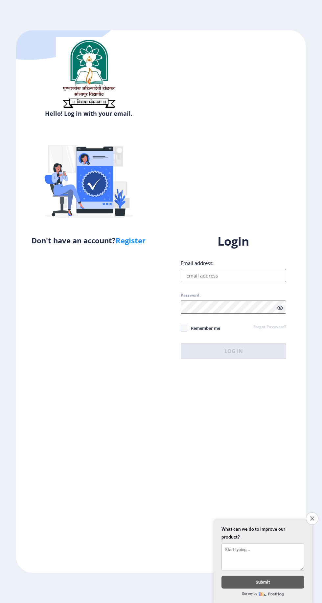
click at [129, 245] on link "Register" at bounding box center [131, 241] width 30 height 10
select select
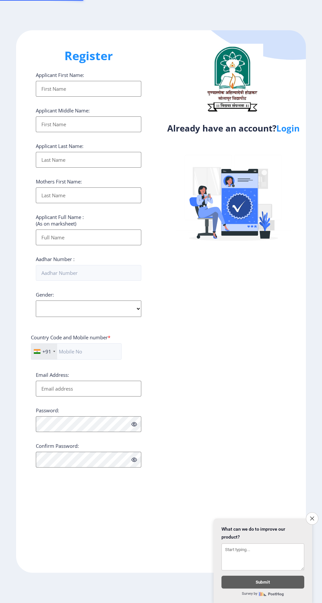
click at [129, 241] on input "Applicant First Name:" at bounding box center [89, 238] width 106 height 16
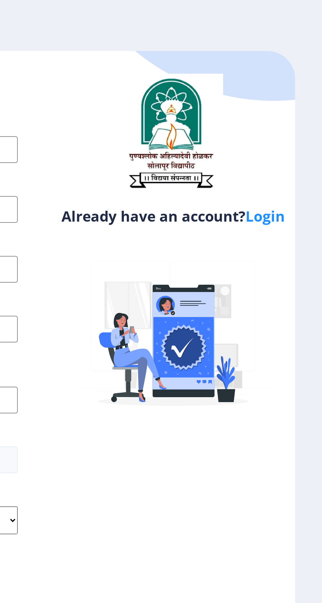
click at [290, 134] on link "Login" at bounding box center [288, 128] width 23 height 12
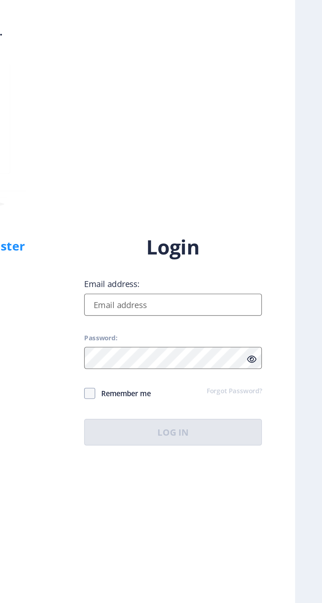
click at [256, 282] on input "Email address:" at bounding box center [234, 275] width 106 height 13
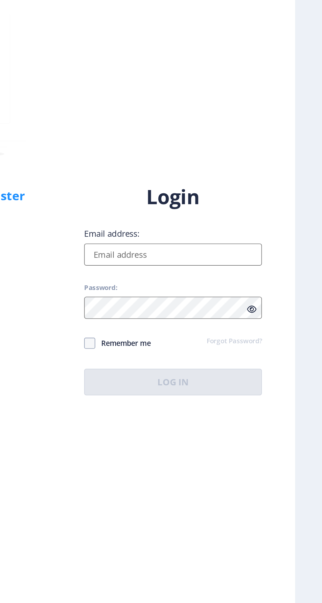
type input "Karnavaratul5@gmil.com"
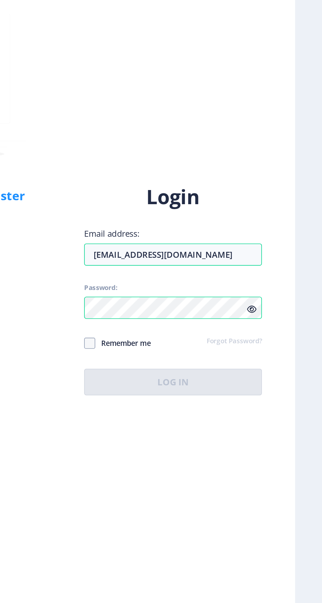
click at [281, 333] on div "Login Email address: Karnavaratul5@gmil.com Password: Remember me Forgot Passwo…" at bounding box center [234, 297] width 106 height 126
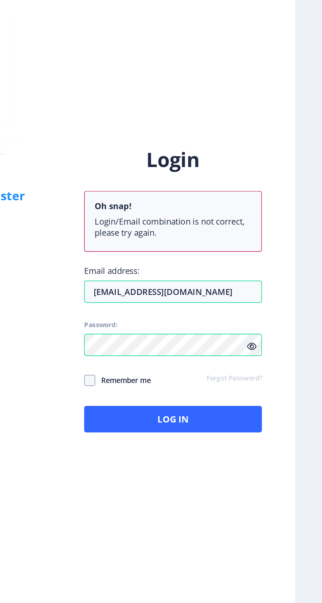
click at [282, 333] on icon at bounding box center [281, 330] width 6 height 5
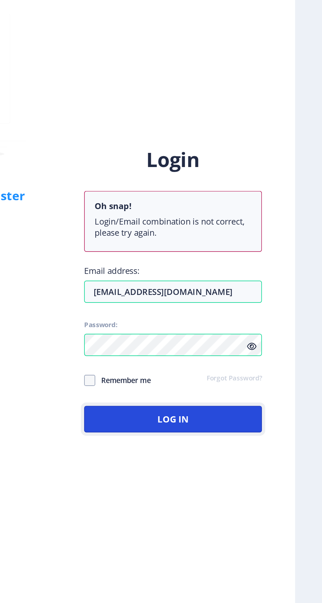
click at [271, 381] on button "Log In" at bounding box center [234, 374] width 106 height 16
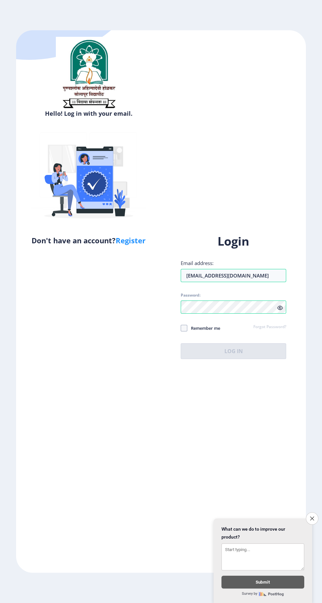
click at [311, 517] on icon "Close survey" at bounding box center [313, 519] width 4 height 4
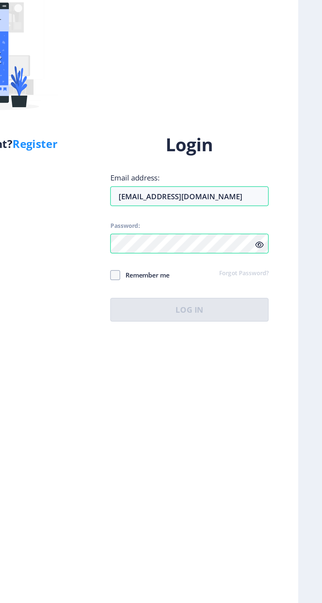
select select
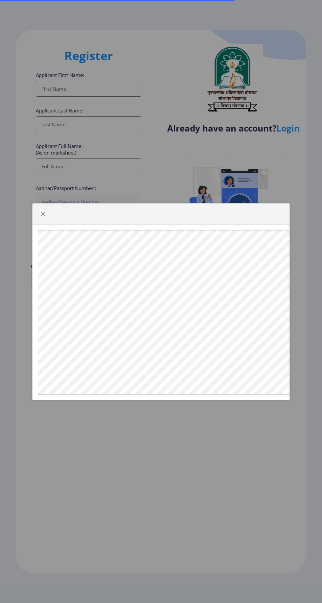
select select
click at [41, 217] on span "button" at bounding box center [42, 214] width 5 height 5
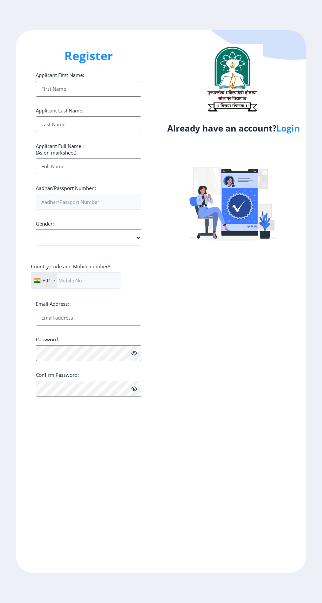
click at [108, 90] on input "Applicant First Name:" at bounding box center [89, 89] width 106 height 16
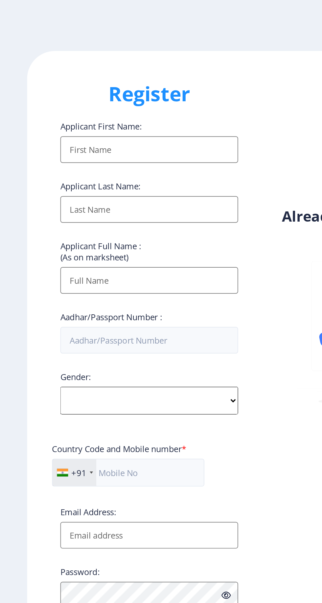
type input "Atul"
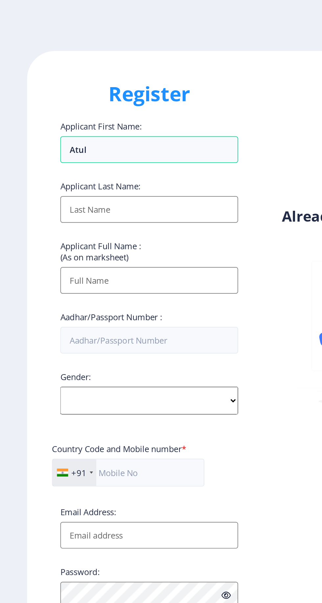
click at [122, 129] on input "Applicant First Name:" at bounding box center [89, 124] width 106 height 16
type input "Karnavar"
click at [126, 132] on input "Applicant First Name:" at bounding box center [89, 124] width 106 height 16
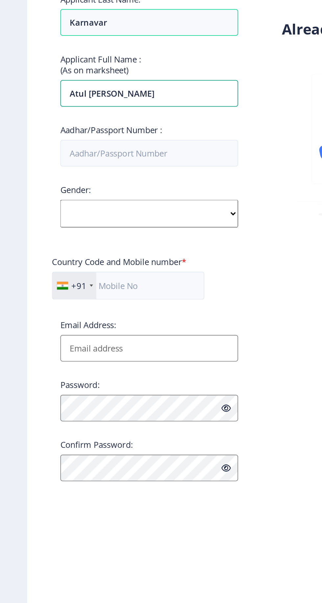
type input "Atul [PERSON_NAME]"
click at [121, 206] on input "Aadhar/Passport Number :" at bounding box center [89, 202] width 106 height 16
type input "653716299700"
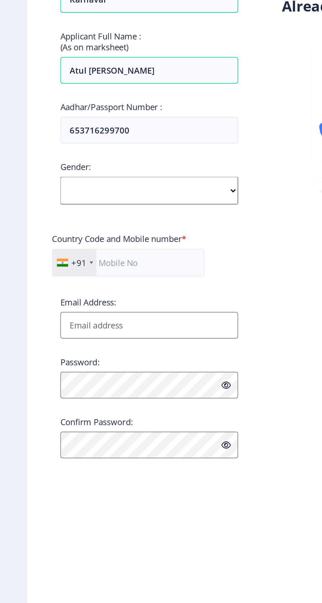
click at [137, 246] on select "Select Gender Male Female Other" at bounding box center [89, 238] width 106 height 16
select select "[DEMOGRAPHIC_DATA]"
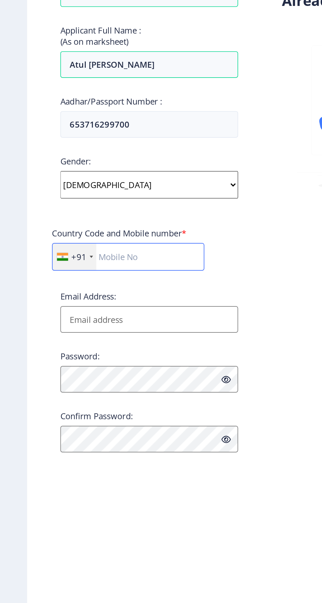
click at [93, 286] on input "text" at bounding box center [76, 280] width 90 height 16
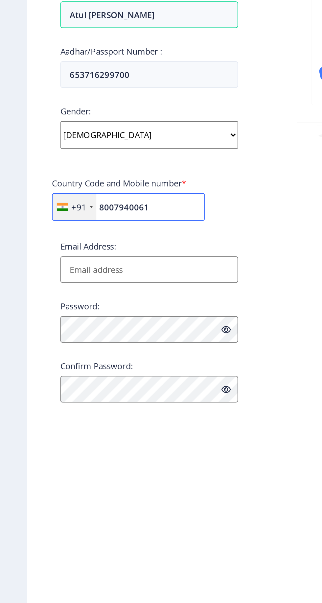
type input "8007940061"
click at [132, 320] on input "Email Address:" at bounding box center [89, 318] width 106 height 16
type input "Karnavaratul5@gmil.com"
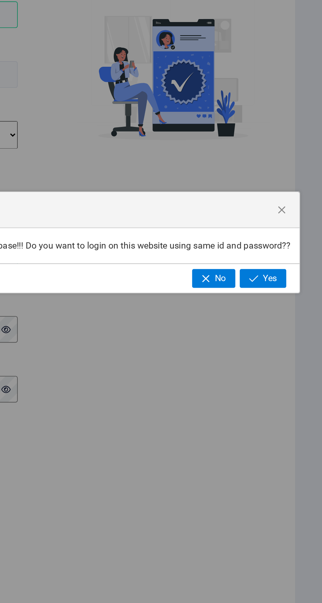
click at [290, 326] on button "Yes" at bounding box center [287, 323] width 28 height 11
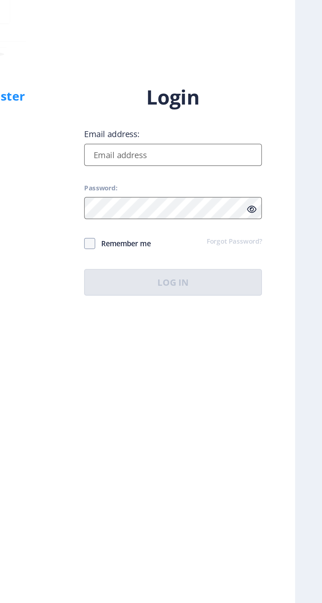
click at [251, 282] on input "Email address:" at bounding box center [234, 275] width 106 height 13
click at [246, 282] on input "Email address:" at bounding box center [234, 275] width 106 height 13
type input "Karnavaratul5@gmil.com"
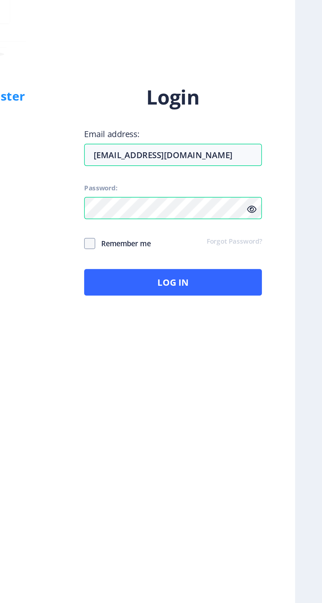
click at [235, 282] on input "Karnavaratul5@gmil.com" at bounding box center [234, 275] width 106 height 13
select select
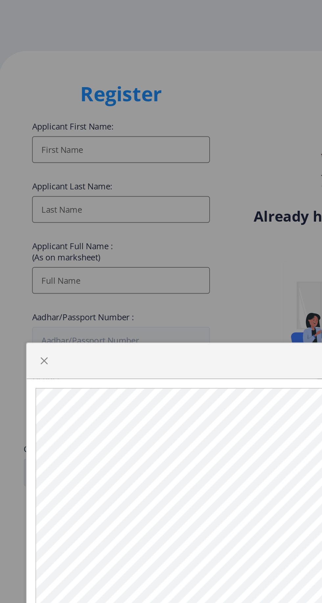
click at [182, 262] on div at bounding box center [161, 301] width 322 height 603
click at [43, 217] on span "button" at bounding box center [42, 214] width 5 height 5
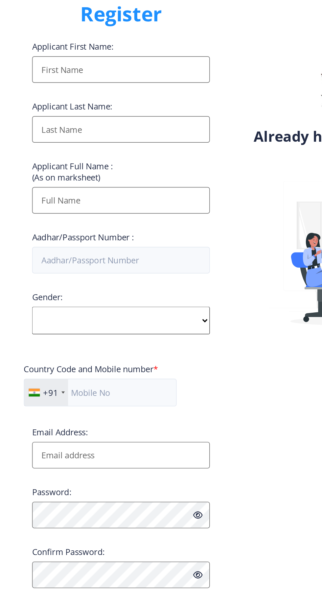
click at [117, 322] on input "Email Address:" at bounding box center [89, 318] width 106 height 16
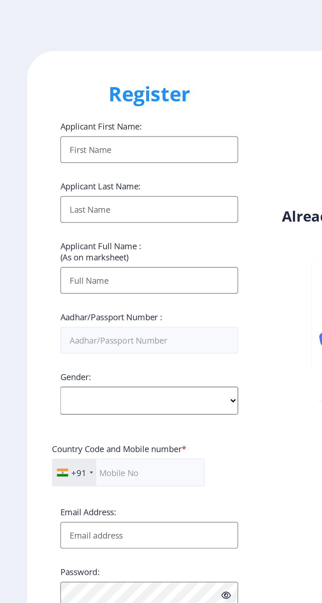
click at [112, 94] on input "Applicant First Name:" at bounding box center [89, 89] width 106 height 16
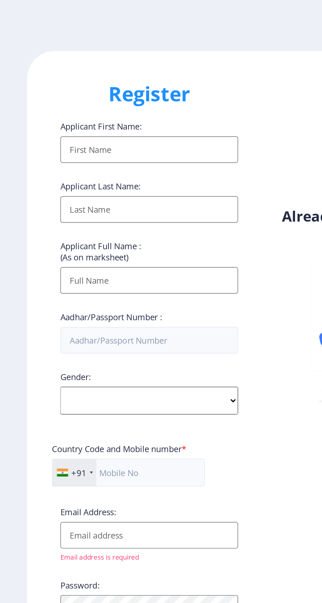
type input "Atul"
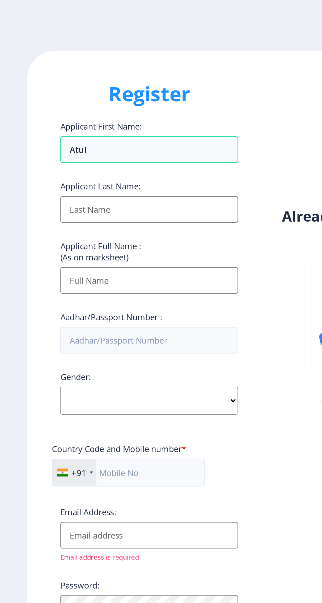
click at [119, 127] on input "Applicant First Name:" at bounding box center [89, 124] width 106 height 16
type input "Karnavar"
click at [121, 132] on input "Applicant First Name:" at bounding box center [89, 124] width 106 height 16
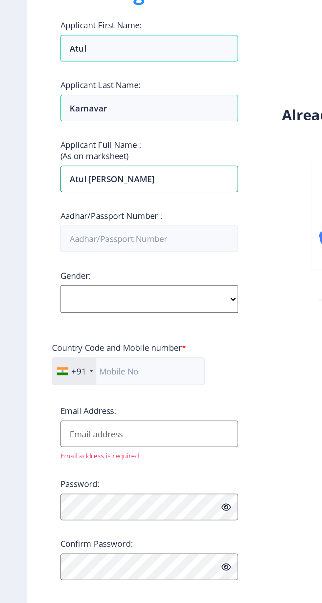
type input "Atul [PERSON_NAME]"
click at [123, 201] on input "Aadhar/Passport Number :" at bounding box center [89, 202] width 106 height 16
type input "653716299700"
click at [139, 238] on select "Select Gender Male Female Other" at bounding box center [89, 238] width 106 height 16
select select "[DEMOGRAPHIC_DATA]"
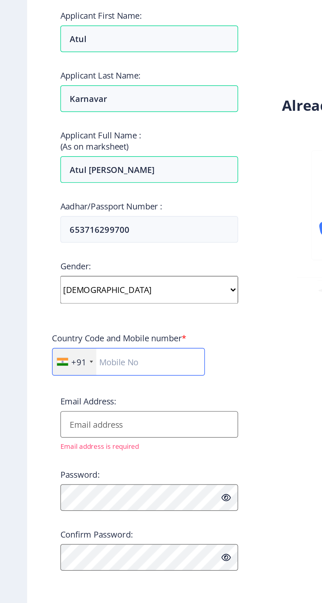
click at [100, 286] on input "text" at bounding box center [76, 280] width 91 height 16
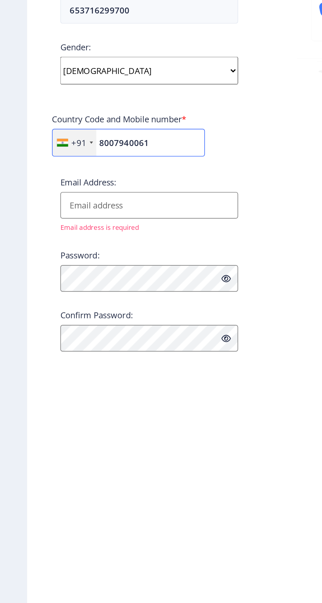
type input "8007940061"
click at [121, 322] on input "Email Address:" at bounding box center [89, 318] width 106 height 16
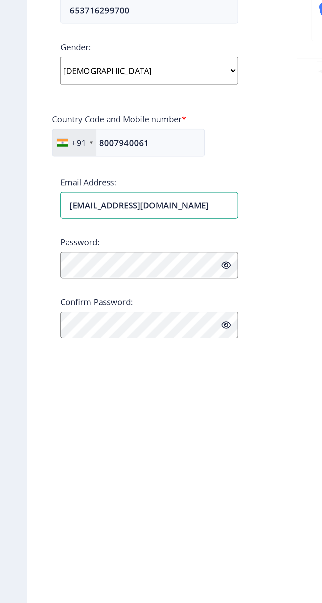
type input "[EMAIL_ADDRESS][DOMAIN_NAME]"
click at [135, 356] on icon at bounding box center [135, 353] width 6 height 5
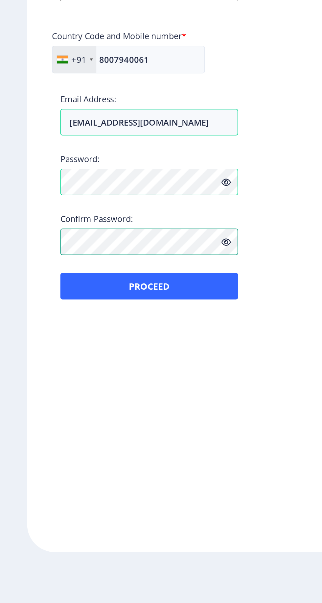
scroll to position [31, 0]
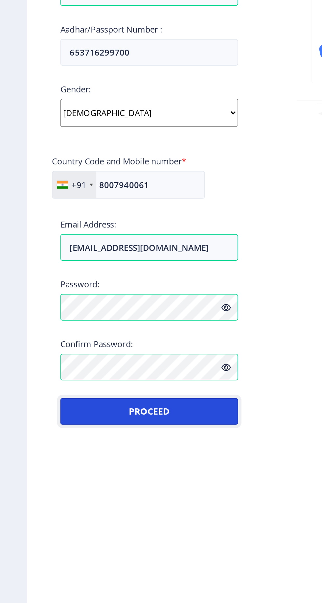
click at [111, 407] on button "Proceed" at bounding box center [89, 415] width 106 height 16
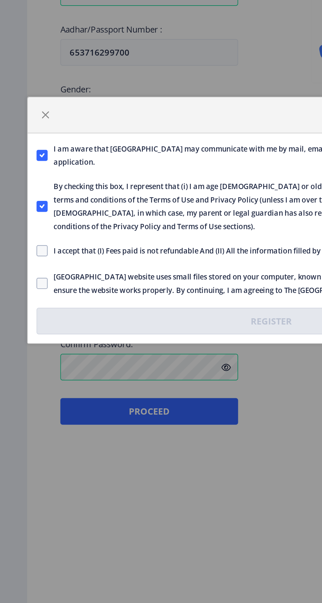
click at [25, 318] on span at bounding box center [25, 320] width 7 height 7
click at [22, 320] on input "I accept that (I) Fees paid is not refundable And (II) All the information fill…" at bounding box center [22, 320] width 0 height 0
checkbox input "true"
click at [27, 339] on span at bounding box center [25, 339] width 7 height 7
click at [22, 339] on input "Solapur University website uses small files stored on your computer, known as c…" at bounding box center [22, 339] width 0 height 0
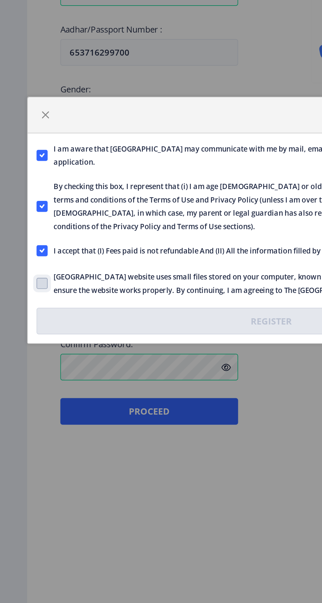
checkbox input "true"
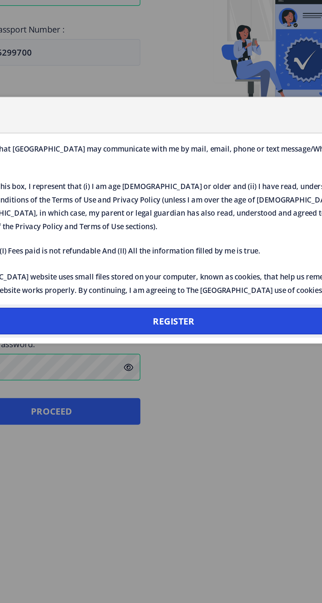
click at [179, 364] on button "Register" at bounding box center [161, 362] width 279 height 16
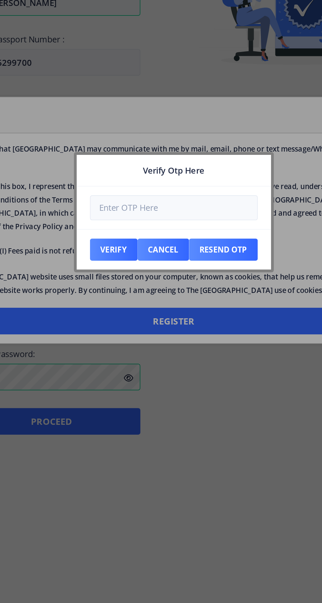
scroll to position [0, 0]
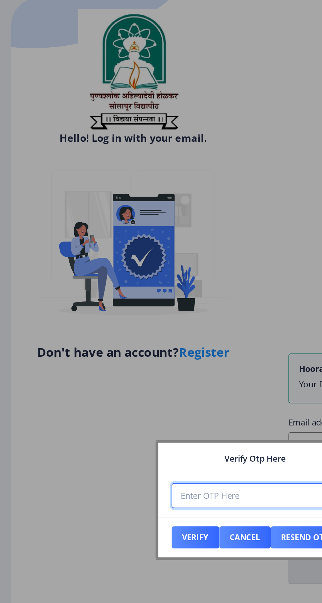
click at [150, 294] on input "number" at bounding box center [162, 294] width 100 height 15
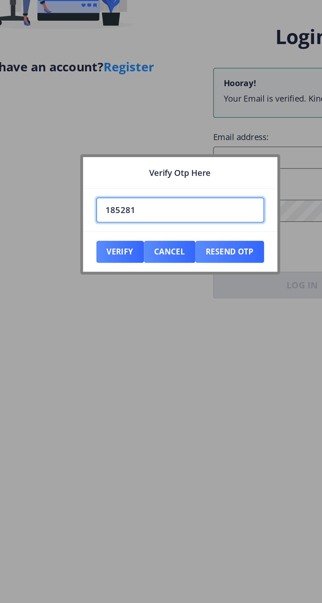
type input "185281"
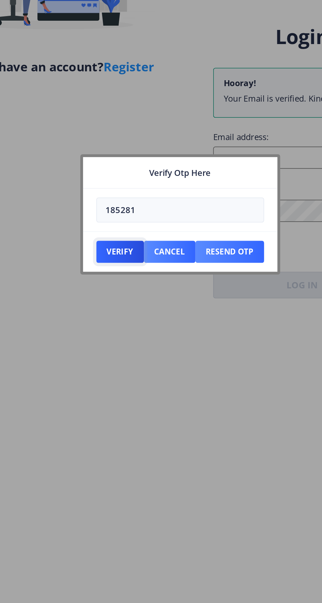
click at [130, 318] on button "Verify" at bounding box center [126, 319] width 28 height 13
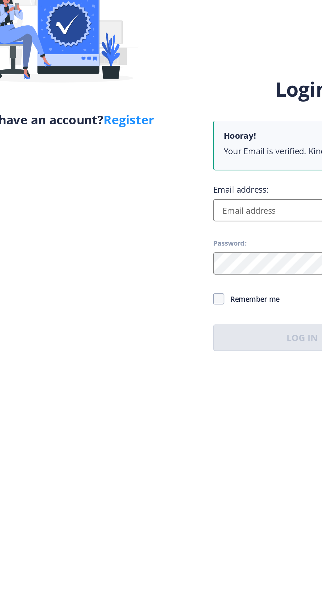
scroll to position [31, 0]
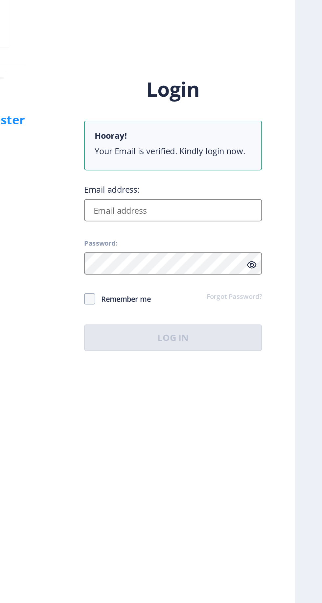
click at [236, 288] on input "Email address:" at bounding box center [234, 294] width 106 height 13
type input "[EMAIL_ADDRESS][DOMAIN_NAME]"
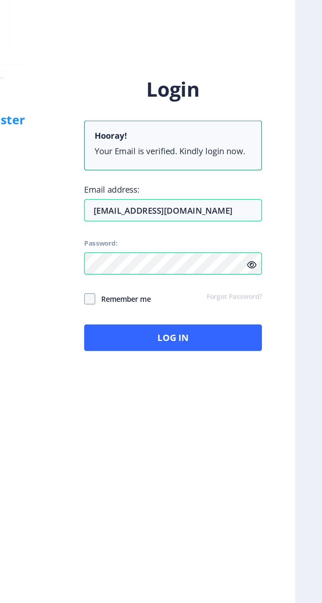
click at [281, 324] on icon at bounding box center [281, 326] width 6 height 5
click at [184, 344] on span at bounding box center [184, 347] width 7 height 7
click at [181, 347] on input "Remember me" at bounding box center [181, 347] width 0 height 0
checkbox input "true"
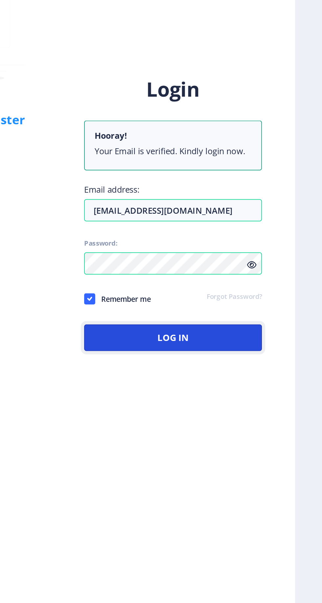
click at [266, 368] on button "Log In" at bounding box center [234, 370] width 106 height 16
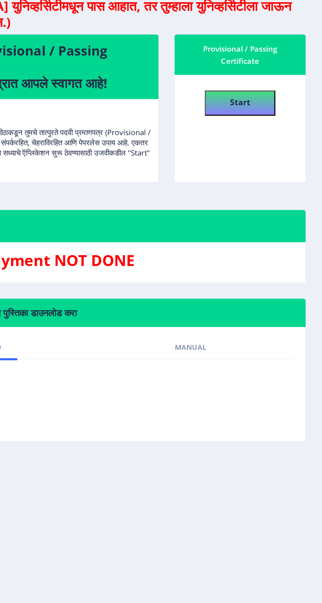
scroll to position [31, 0]
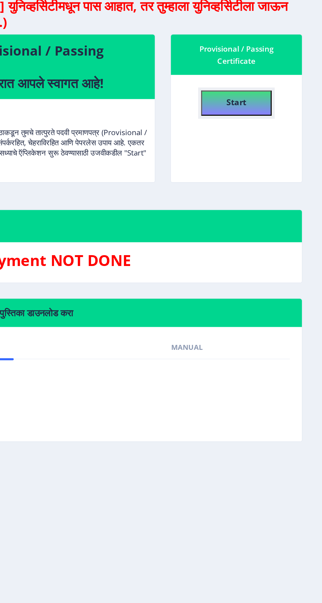
click at [266, 115] on h4 "Start" at bounding box center [266, 121] width 13 height 12
select select
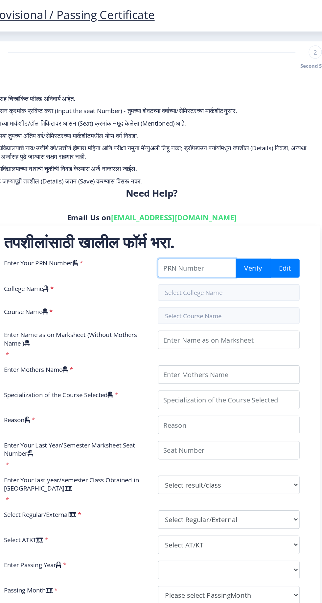
click at [193, 215] on input "Enter Your PRN Number" at bounding box center [206, 213] width 62 height 15
type input "2012032500200955"
click at [254, 211] on button "Verify" at bounding box center [251, 213] width 28 height 15
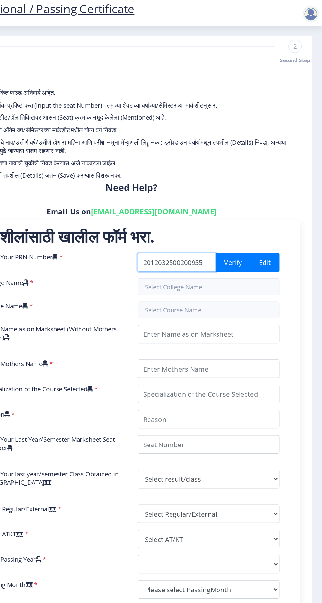
click at [222, 215] on input "2012032500200955" at bounding box center [206, 213] width 62 height 15
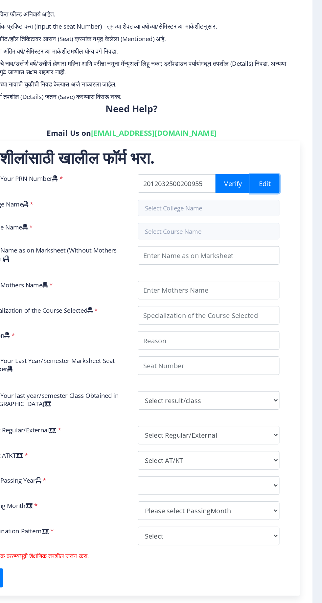
click at [276, 214] on button "Edit" at bounding box center [276, 213] width 23 height 15
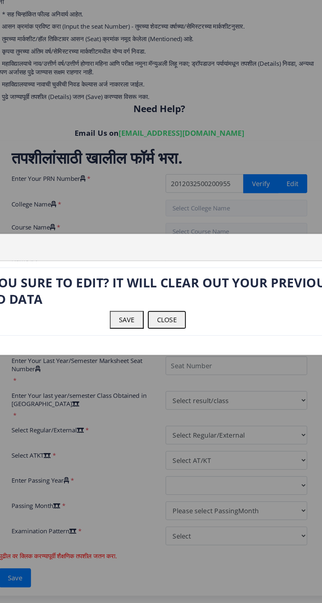
click at [174, 320] on button "CLOSE" at bounding box center [176, 322] width 30 height 14
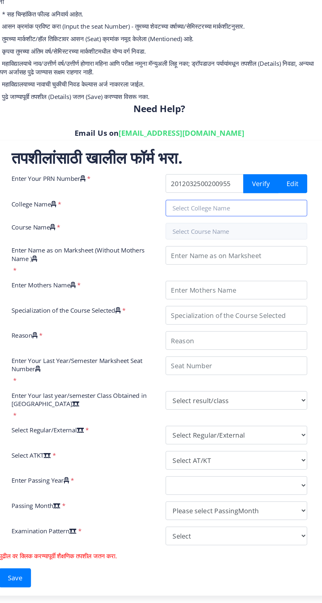
click at [254, 231] on input "text" at bounding box center [231, 232] width 113 height 13
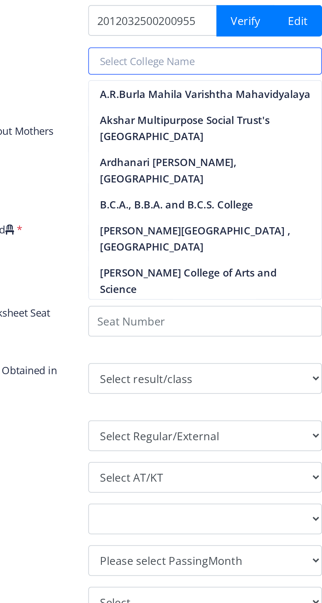
click at [229, 235] on input "text" at bounding box center [231, 232] width 113 height 13
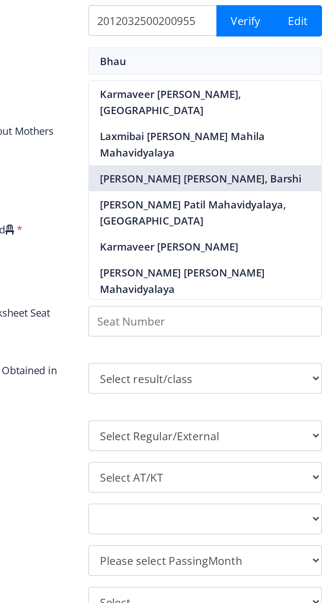
click at [197, 295] on nb-option "Shriman Bhausaheb Zadbuke Mahavidylaya, Barshi" at bounding box center [232, 289] width 112 height 13
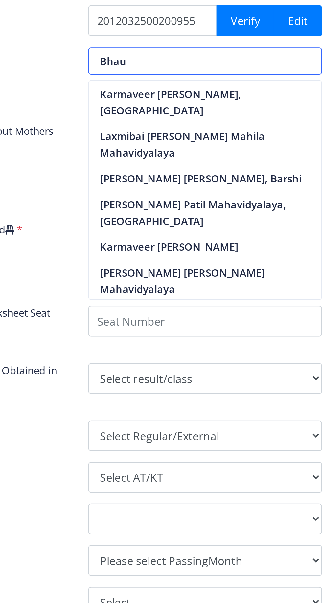
type input "Shriman Bhausaheb Zadbuke Mahavidylaya, Barshi"
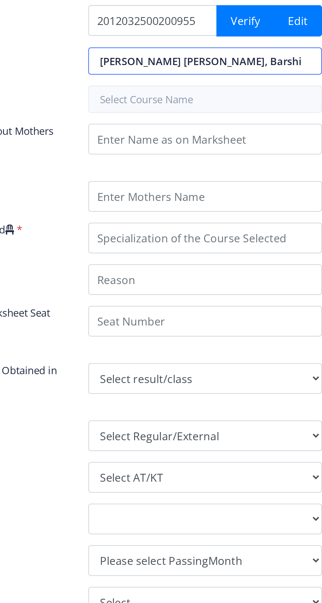
scroll to position [0, 20]
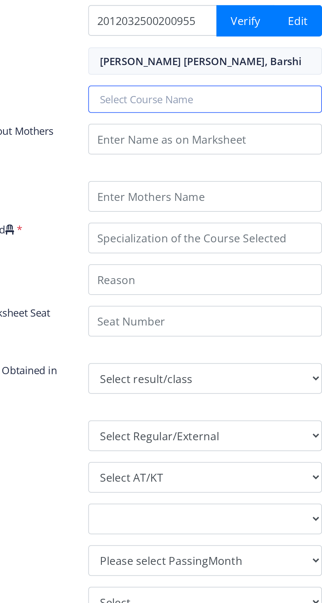
click at [191, 254] on input "text" at bounding box center [231, 251] width 113 height 13
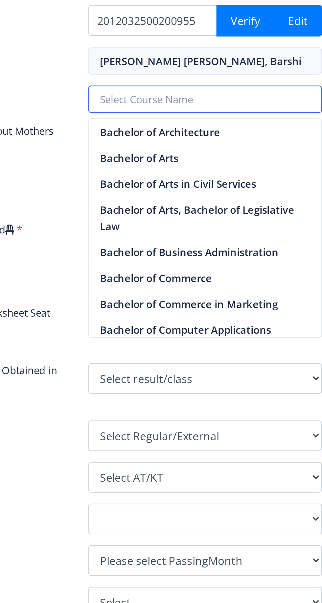
scroll to position [0, 0]
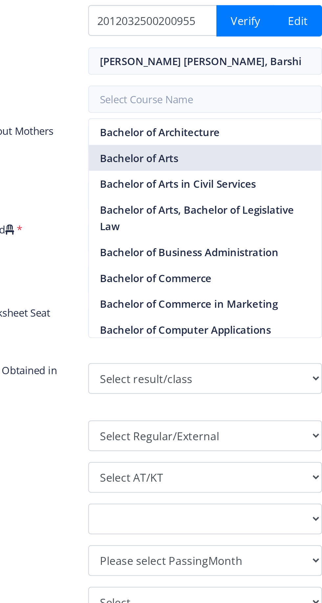
click at [194, 281] on nb-option "Bachelor of Arts" at bounding box center [232, 279] width 112 height 13
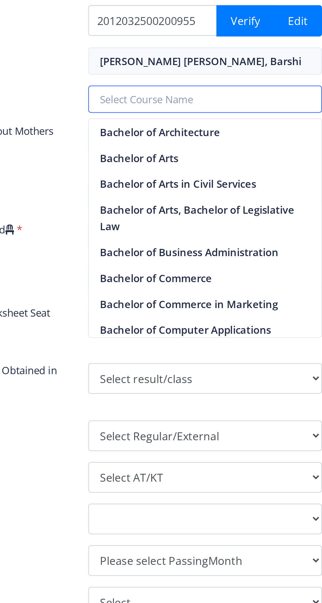
type input "Bachelor of Arts"
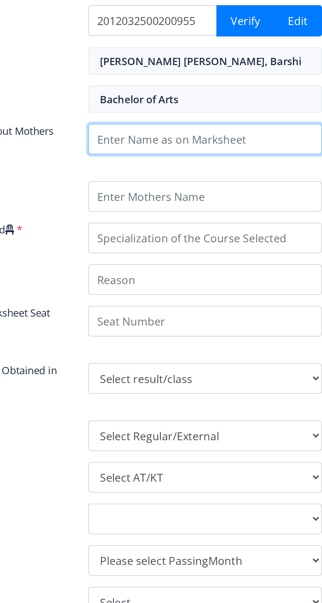
click at [195, 272] on input "Enter Name as on Marksheet (Without Mothers Name )" at bounding box center [231, 270] width 113 height 15
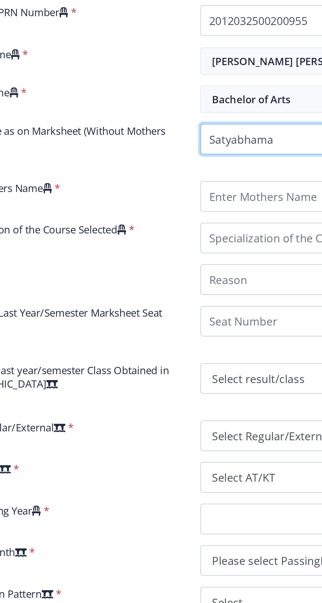
click at [218, 272] on input "Enter Name as on Marksheet (Without Mothers Name )" at bounding box center [231, 270] width 113 height 15
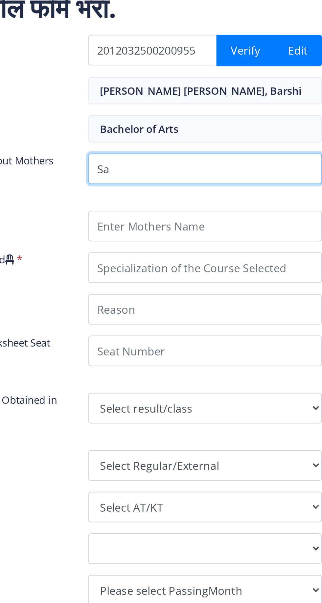
type input "S"
type input "Karnavar atul sukhdeva"
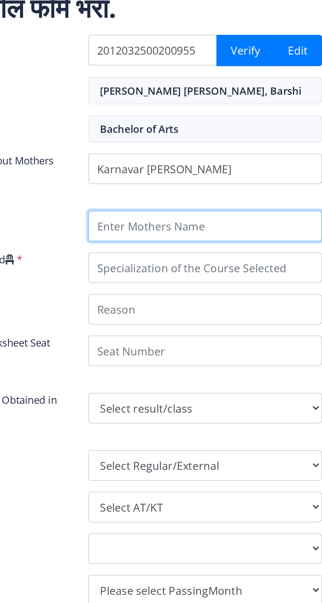
click at [200, 298] on input "Enter Mothers Name" at bounding box center [231, 298] width 113 height 15
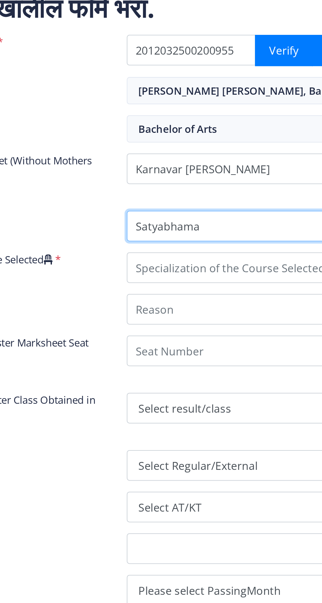
type input "Satyabhama"
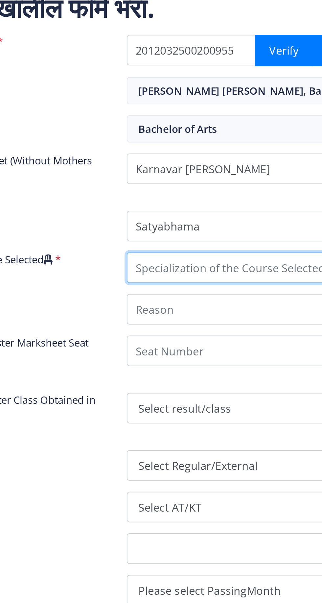
click at [189, 321] on input "Specialization of the Course Selected" at bounding box center [231, 318] width 113 height 15
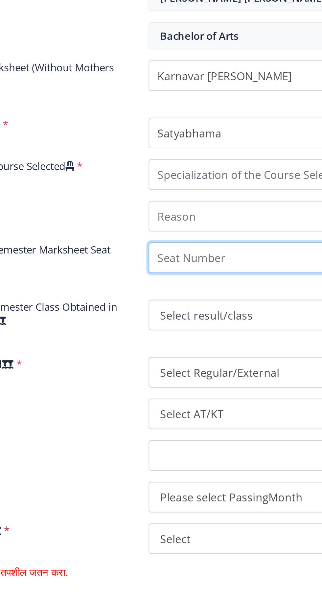
click at [191, 361] on div "Enter Your PRN Number * 2012032500200955 Verify Edit College Name * Shriman Bha…" at bounding box center [170, 356] width 245 height 301
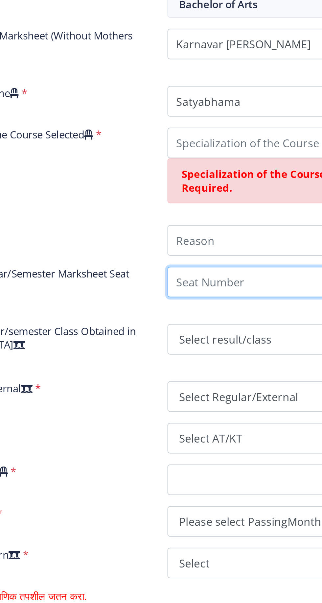
click at [201, 386] on input "Enter Your Last Year/Semester Marksheet Seat Number" at bounding box center [231, 385] width 113 height 15
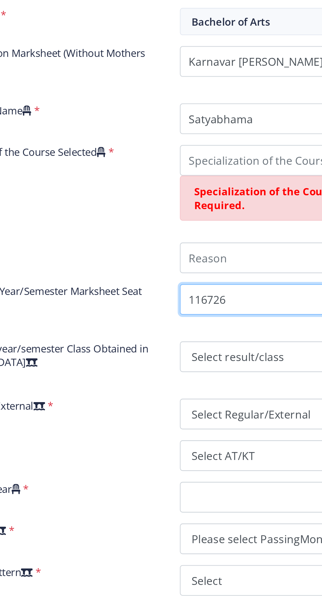
type input "116726"
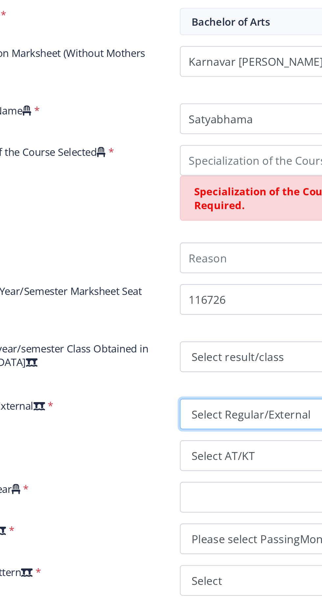
click at [199, 443] on select "Select Regular/External Regular External Special" at bounding box center [231, 440] width 113 height 15
select select "Regular"
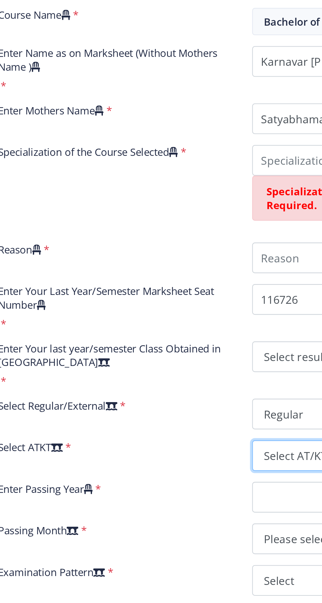
click at [188, 461] on select "Select AT/KT None ATKT" at bounding box center [231, 460] width 113 height 15
select select "None"
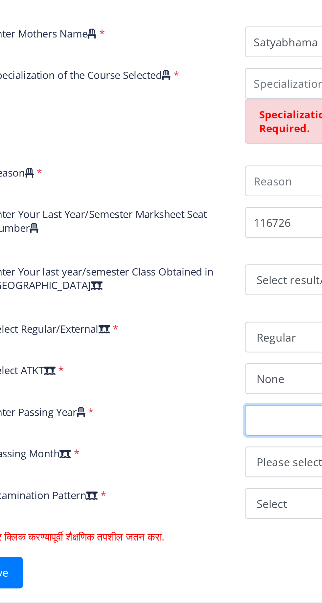
click at [193, 482] on select "2025 2024 2023 2022 2021 2020 2019 2018 2017 2016 2015 2014 2013 2012 2011 2010…" at bounding box center [231, 480] width 113 height 15
select select "2015"
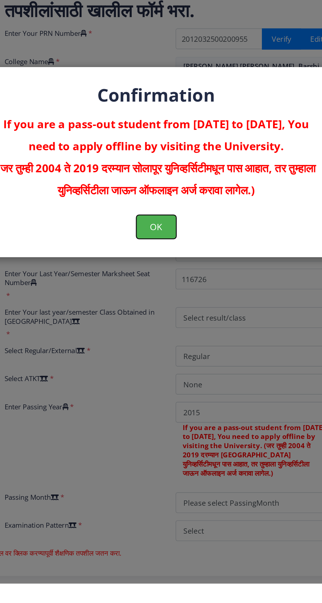
click at [165, 357] on button "OK" at bounding box center [161, 348] width 29 height 17
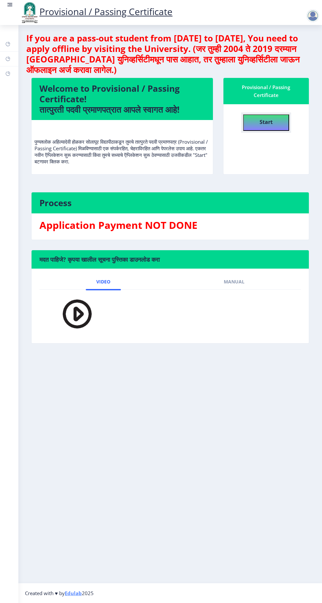
click at [266, 121] on b "Start" at bounding box center [266, 121] width 13 height 7
select select
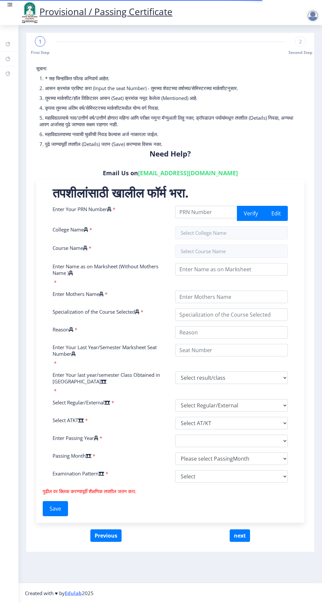
select select
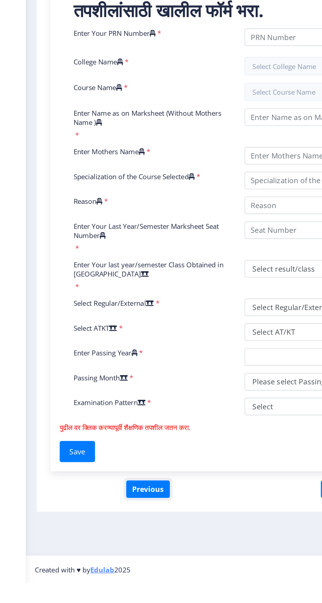
click at [106, 536] on button "Previous" at bounding box center [105, 536] width 31 height 13
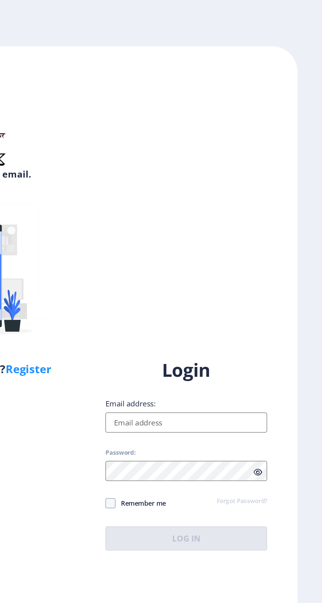
scroll to position [31, 0]
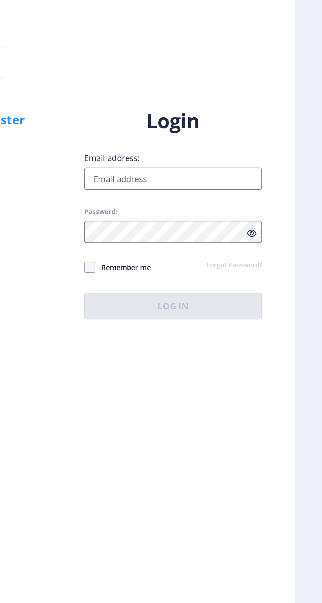
select select
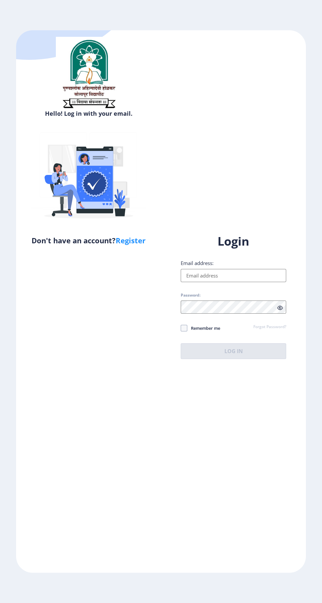
click at [211, 282] on input "Email address:" at bounding box center [234, 275] width 106 height 13
click at [222, 282] on input "Email address:" at bounding box center [234, 275] width 106 height 13
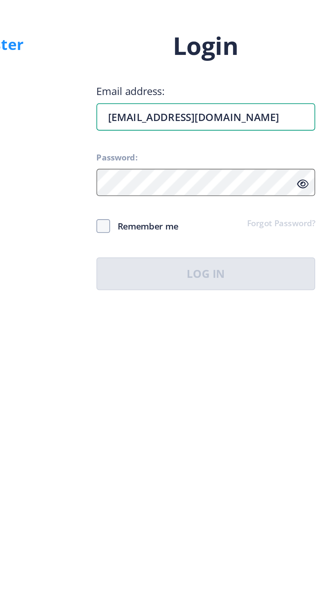
type input "[EMAIL_ADDRESS][DOMAIN_NAME]"
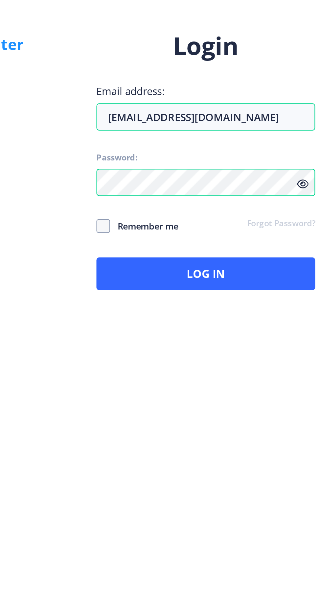
click at [282, 311] on icon at bounding box center [281, 308] width 6 height 5
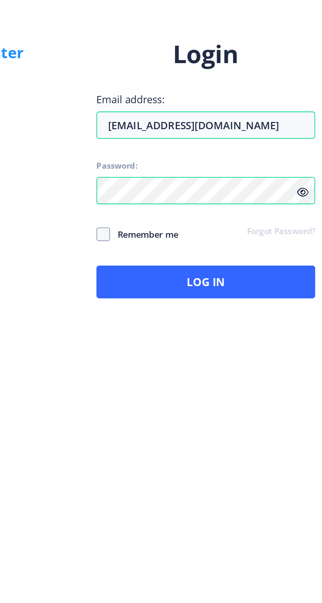
click at [186, 332] on span at bounding box center [184, 328] width 7 height 7
click at [181, 329] on input "Remember me" at bounding box center [181, 328] width 0 height 0
checkbox input "true"
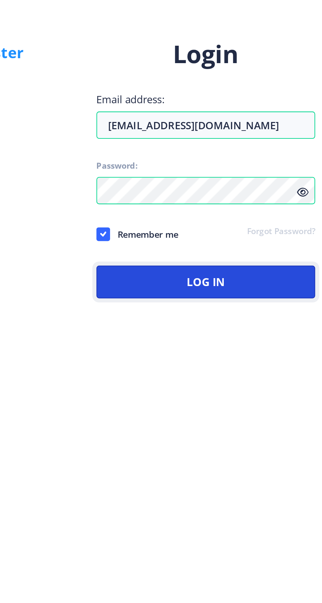
click at [221, 359] on button "Log In" at bounding box center [234, 352] width 106 height 16
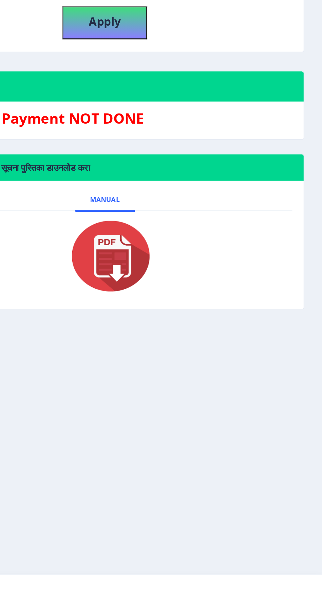
scroll to position [50, 0]
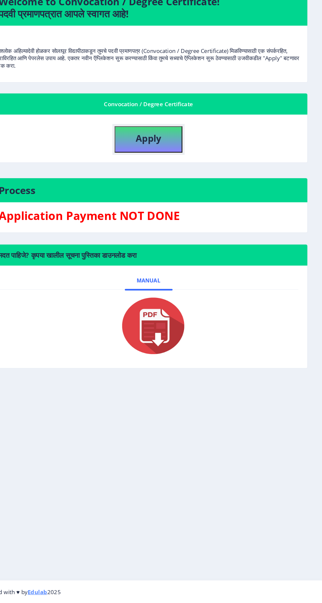
click at [170, 192] on b "Apply" at bounding box center [170, 197] width 22 height 11
select select
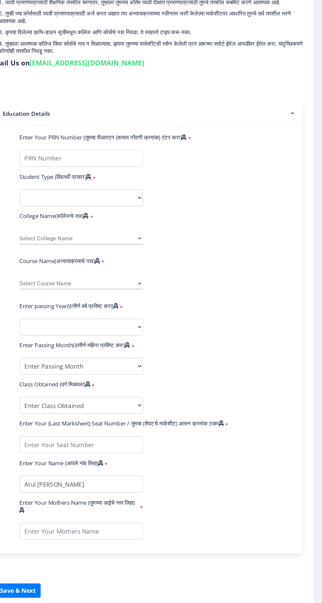
scroll to position [49, 0]
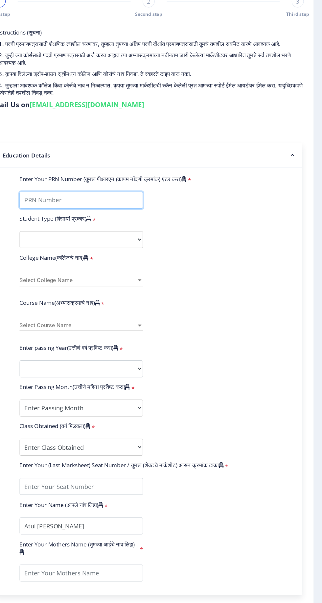
click at [88, 208] on input "Enter Your PRN Number (तुमचा पीआरएन (कायम नोंदणी क्रमांक) एंटर करा)" at bounding box center [112, 215] width 108 height 15
type input "2012032500200955"
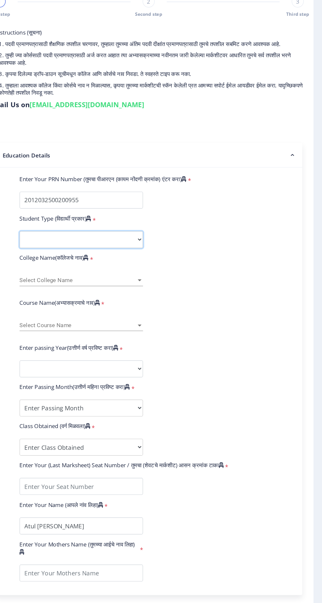
click at [153, 242] on select "Select Student Type Regular External" at bounding box center [112, 249] width 108 height 15
select select "Regular"
click at [157, 282] on span "Select College Name" at bounding box center [109, 285] width 102 height 6
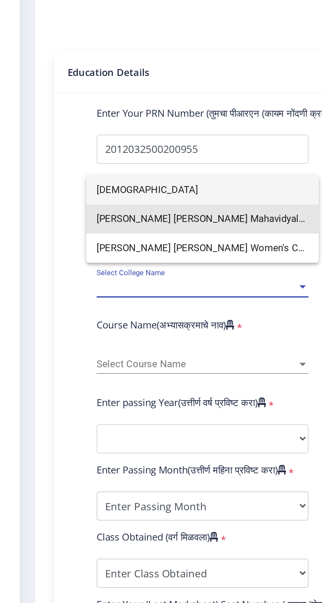
type input "Bhausa"
click at [153, 251] on span "Shriman Bhausaheb Zadbuke Mahavidyalaya" at bounding box center [112, 250] width 108 height 15
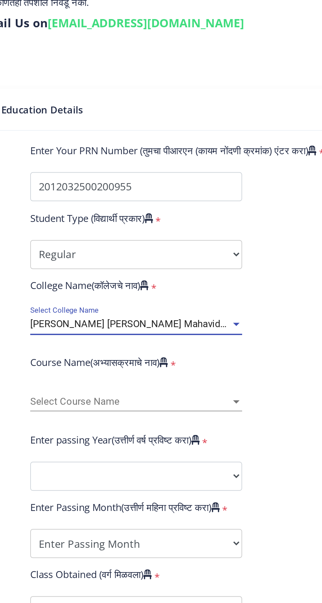
click at [160, 322] on div at bounding box center [163, 325] width 6 height 6
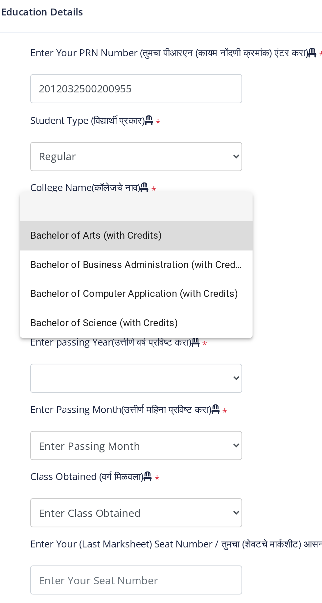
click at [118, 288] on span "Bachelor of Arts (with Credits)" at bounding box center [112, 290] width 108 height 15
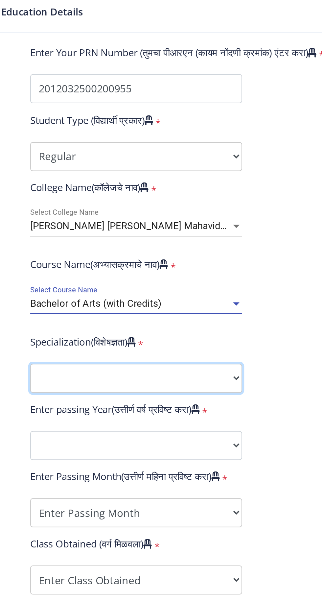
click at [163, 355] on select "Specialization English Geography Hindi Marathi Music Sanskrit Urdu Ancient Indi…" at bounding box center [112, 362] width 108 height 15
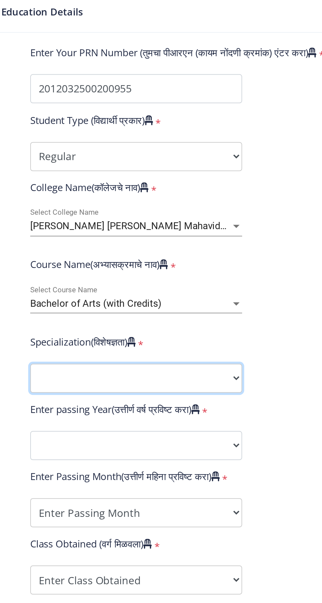
select select "Political Science"
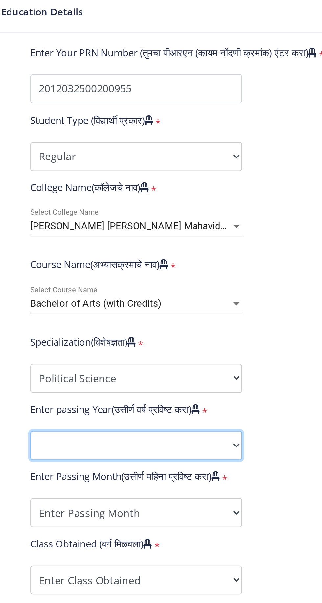
click at [159, 389] on select "2025 2024 2023 2022 2021 2020 2019 2018 2017 2016 2015 2014 2013 2012 2011 2010…" at bounding box center [112, 396] width 108 height 15
select select "2015"
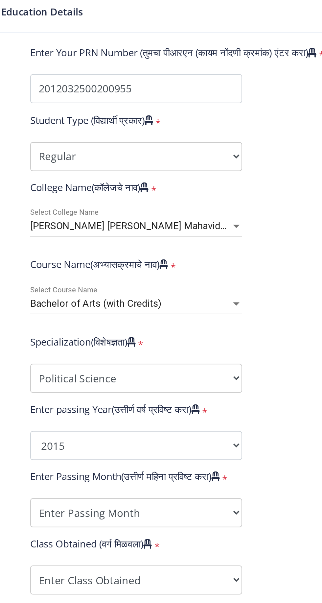
click at [192, 408] on form "Enter Your PRN Number (तुमचा पीआरएन (कायम नोंदणी क्रमांक) एंटर करा) * Student T…" at bounding box center [171, 388] width 236 height 390
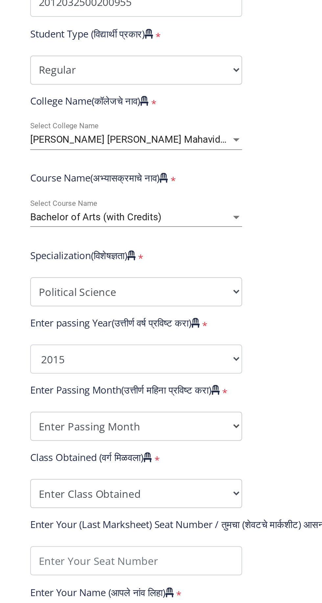
scroll to position [0, 0]
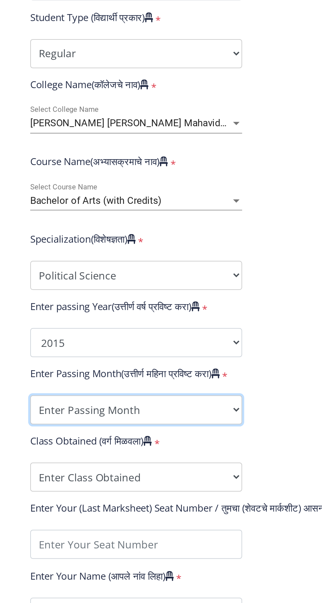
click at [163, 423] on select "Enter Passing Month March April May October November December" at bounding box center [112, 419] width 108 height 15
select select "October"
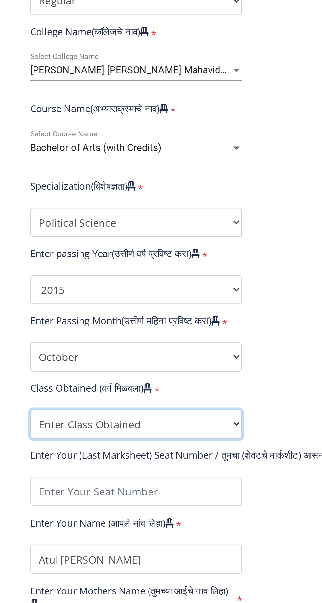
click at [164, 457] on select "Enter Class Obtained FIRST CLASS WITH DISTINCTION FIRST CLASS HIGHER SECOND CLA…" at bounding box center [112, 453] width 108 height 15
select select "SECOND CLASS"
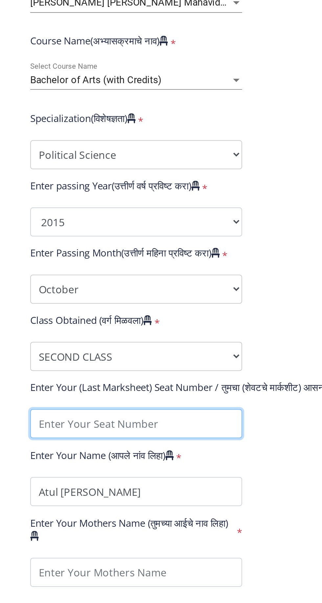
click at [79, 487] on input "textarea" at bounding box center [112, 487] width 108 height 15
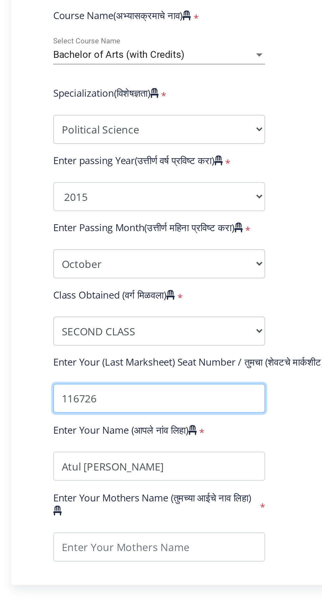
scroll to position [12, 0]
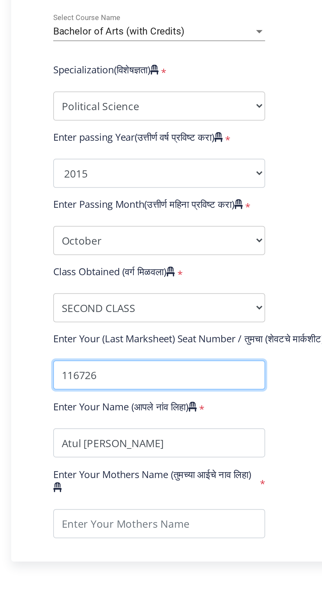
type input "116726"
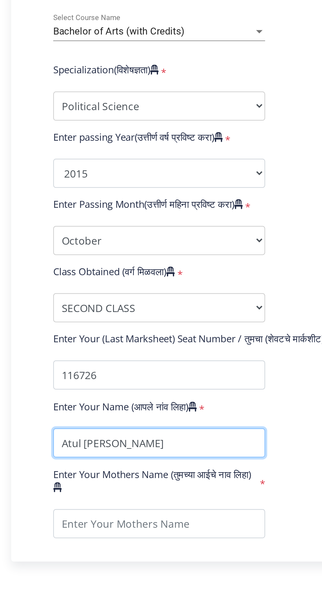
click at [88, 525] on input "textarea" at bounding box center [112, 522] width 108 height 15
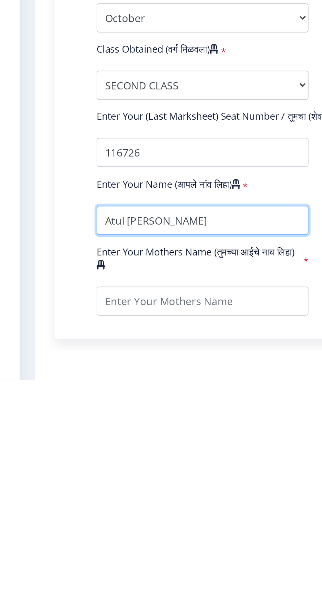
click at [93, 521] on input "textarea" at bounding box center [112, 522] width 108 height 15
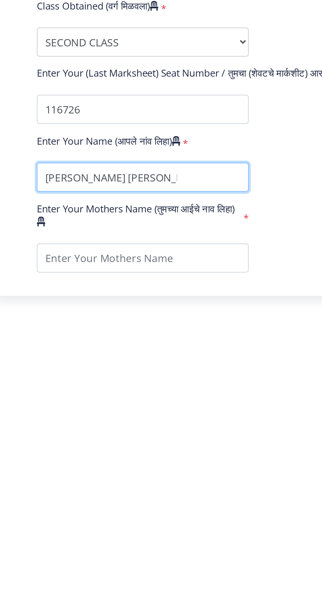
type input "Atul sukhdeva karnavar"
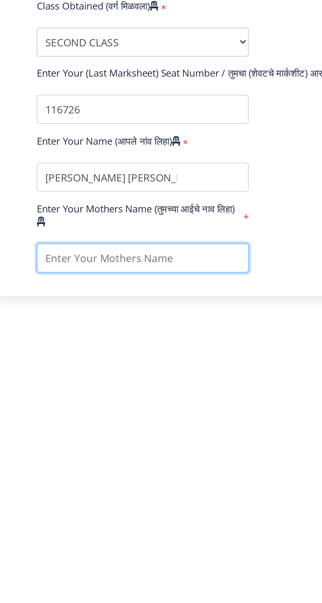
click at [91, 562] on input "textarea" at bounding box center [112, 563] width 108 height 15
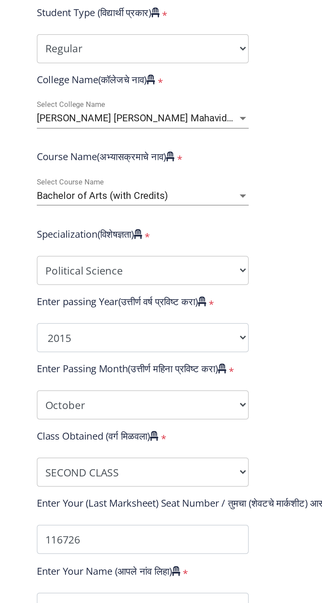
type input "Satyabhama"
click at [162, 326] on div at bounding box center [163, 325] width 6 height 6
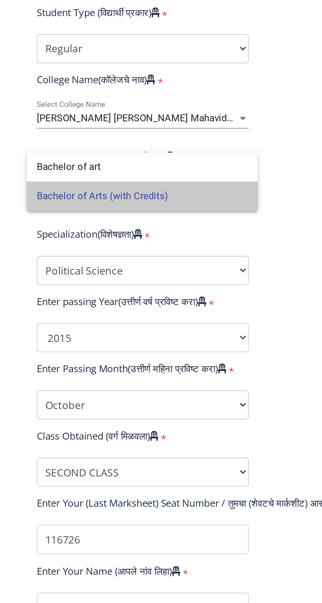
type input "Bachelor of art"
click at [148, 326] on span "Bachelor of Arts (with Credits)" at bounding box center [111, 324] width 107 height 15
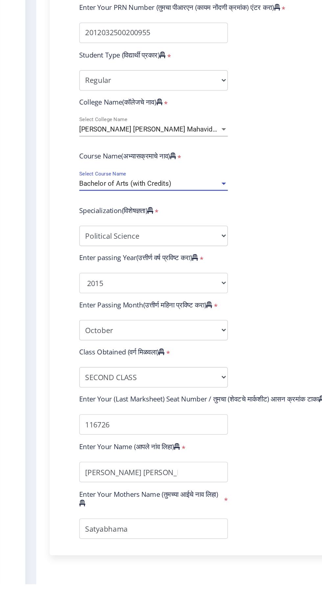
click at [51, 603] on button "Save & Next" at bounding box center [56, 615] width 40 height 13
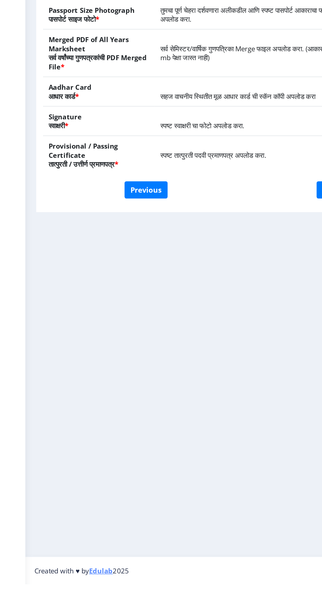
scroll to position [13, 0]
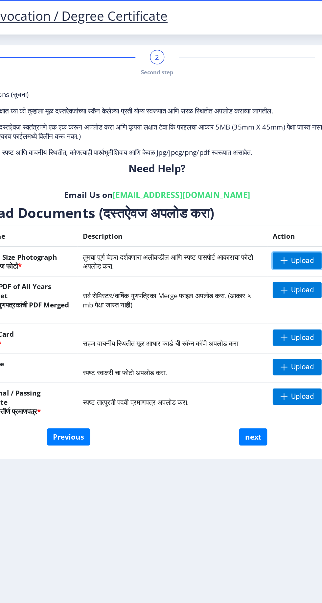
click at [276, 186] on span "Upload" at bounding box center [276, 189] width 16 height 7
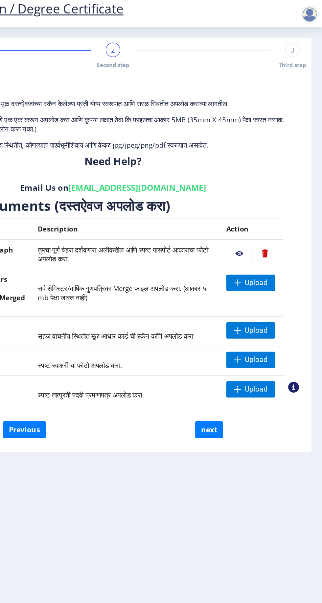
scroll to position [0, 0]
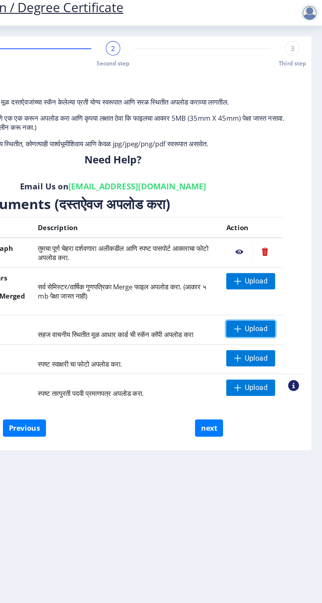
click at [273, 245] on span "Upload" at bounding box center [274, 245] width 16 height 7
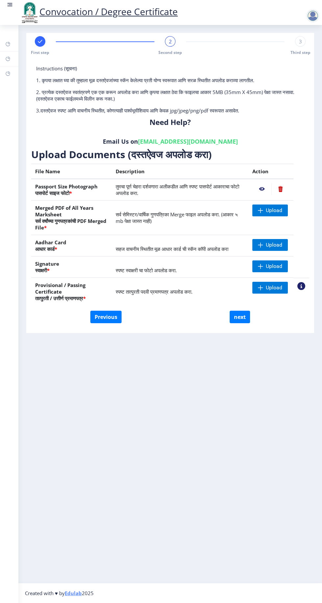
click at [11, 5] on rect at bounding box center [10, 4] width 7 height 7
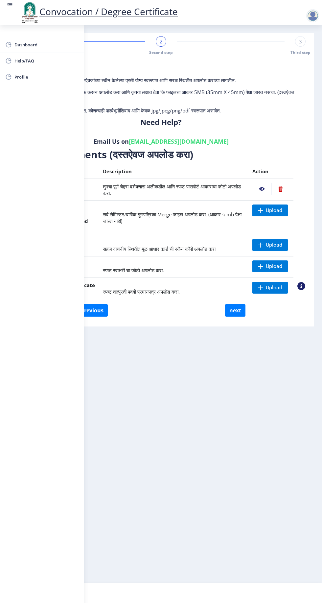
click at [15, 75] on span "Profile" at bounding box center [46, 77] width 64 height 8
select select "Male"
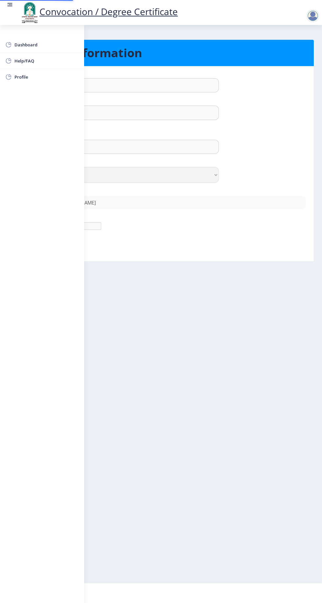
type input "800-794-00"
click at [253, 434] on nb-layout-column "Personal Information First Name : Atul Last Name: Karnavar Full Name : (As on m…" at bounding box center [161, 304] width 322 height 558
click at [10, 5] on rect at bounding box center [11, 4] width 4 height 1
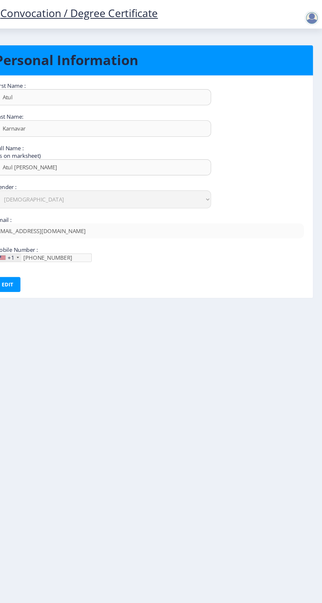
click at [316, 19] on div at bounding box center [313, 15] width 13 height 13
click at [300, 51] on span "Log out" at bounding box center [296, 51] width 42 height 8
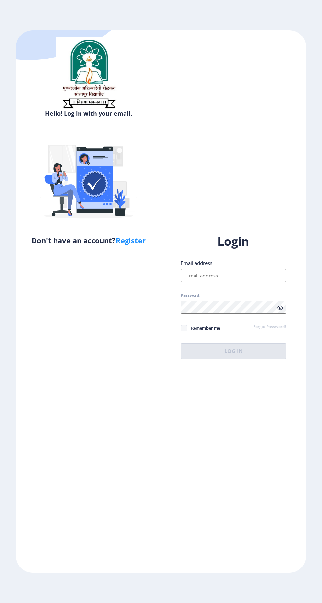
click at [237, 282] on input "Email address:" at bounding box center [234, 275] width 106 height 13
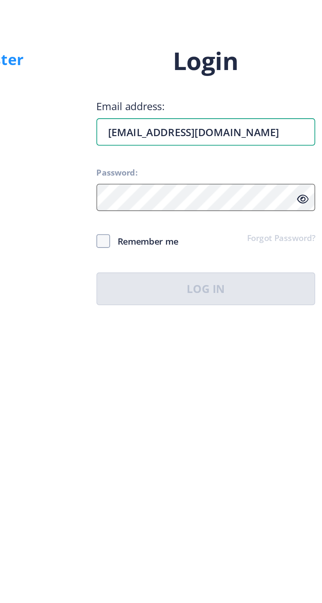
type input "[EMAIL_ADDRESS][DOMAIN_NAME]"
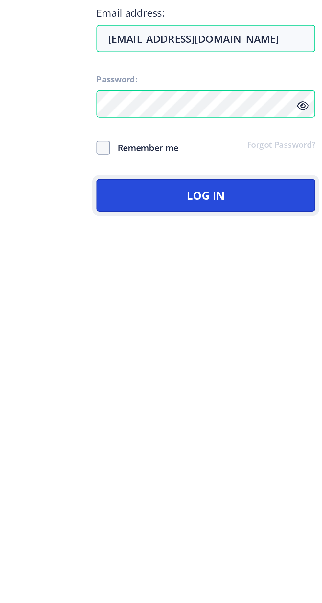
click at [266, 359] on button "Log In" at bounding box center [234, 352] width 106 height 16
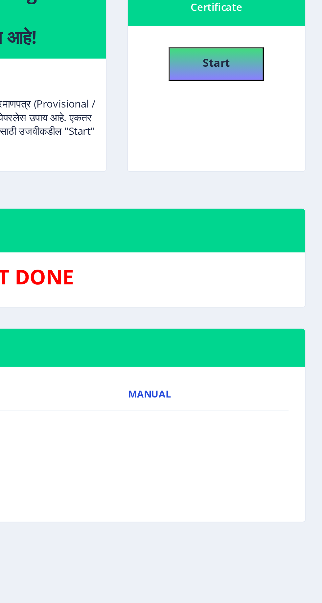
click at [237, 281] on span "Manual" at bounding box center [234, 281] width 21 height 5
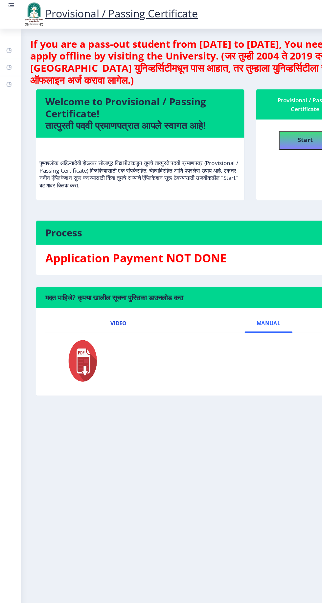
click at [103, 281] on span "Video" at bounding box center [103, 281] width 14 height 5
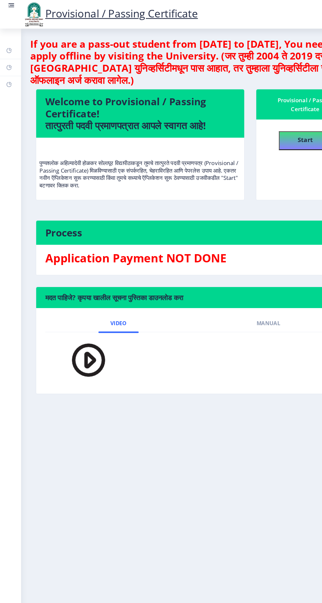
click at [75, 317] on img at bounding box center [73, 314] width 46 height 38
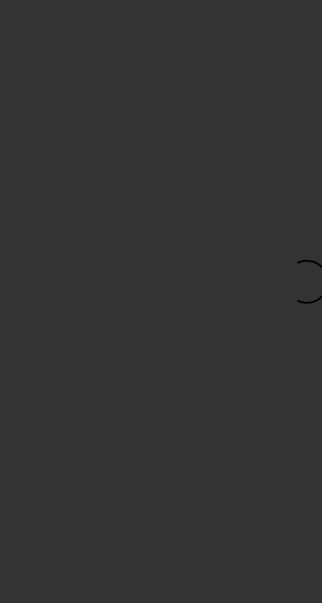
scroll to position [1, 0]
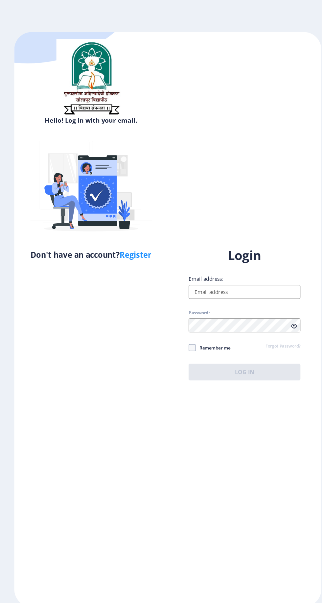
click at [239, 282] on input "Email address:" at bounding box center [234, 275] width 106 height 13
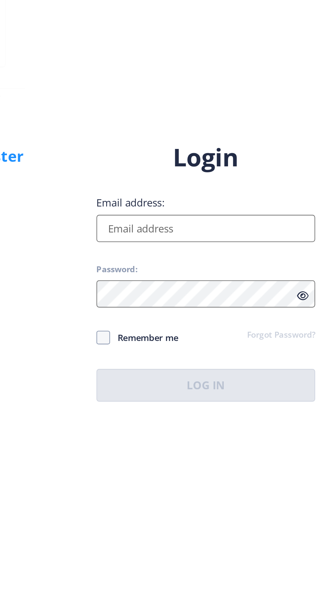
type input "[EMAIL_ADDRESS][DOMAIN_NAME]"
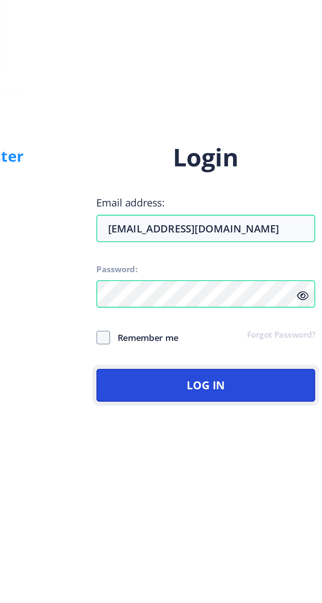
click at [273, 359] on button "Log In" at bounding box center [234, 352] width 106 height 16
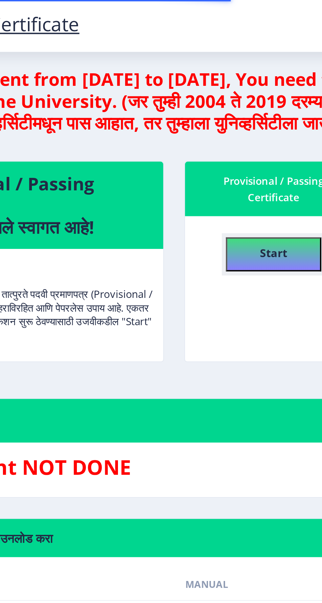
click at [268, 127] on button "Start" at bounding box center [266, 123] width 46 height 16
select select
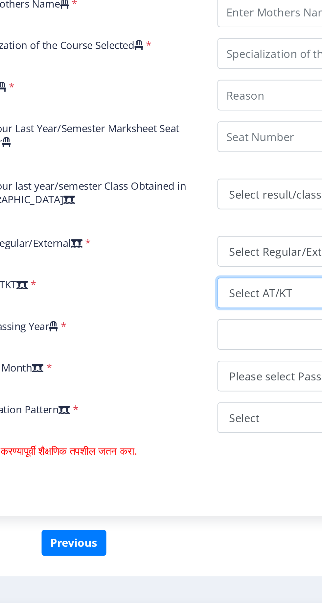
click at [200, 436] on select "Select AT/KT None ATKT" at bounding box center [231, 433] width 113 height 15
select select "None"
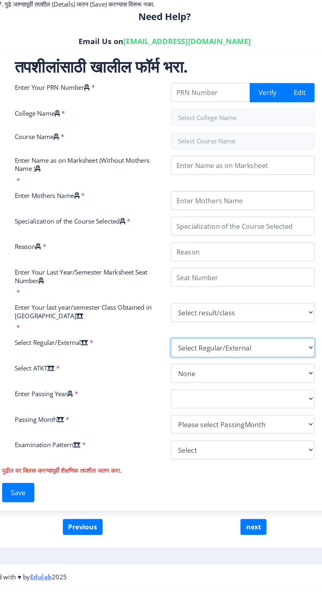
click at [262, 413] on select "Select Regular/External Regular External Special" at bounding box center [231, 413] width 113 height 15
select select "Regular"
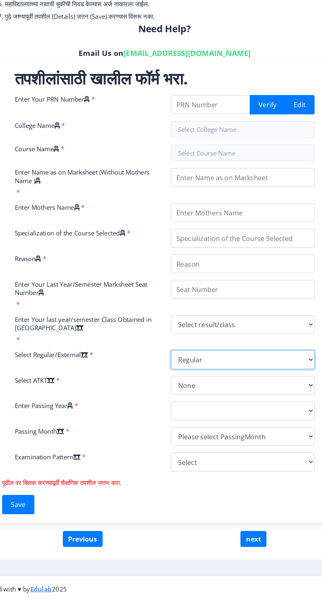
scroll to position [12, 0]
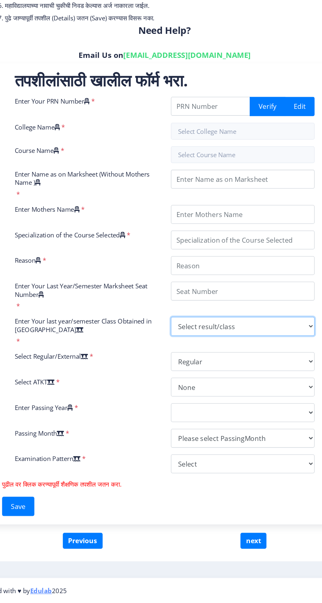
click at [259, 379] on select "Select result/class DISTINCTION FIRST CLASS HIGHER SECOND CLASS SECOND CLASS PA…" at bounding box center [231, 386] width 113 height 15
select select "SECOND CLASS"
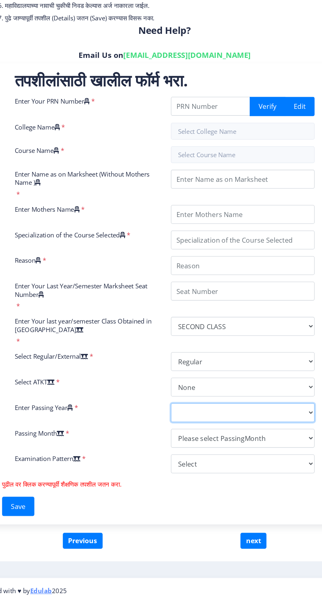
click at [257, 446] on select "2025 2024 2023 2022 2021 2020 2019 2018 2017 2016 2015 2014 2013 2012 2011 2010…" at bounding box center [231, 453] width 113 height 15
select select "2015"
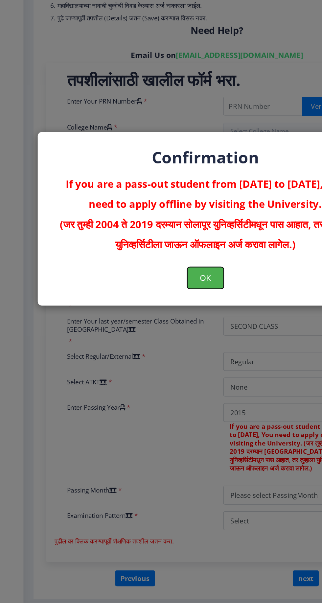
click at [161, 346] on button "OK" at bounding box center [161, 348] width 29 height 17
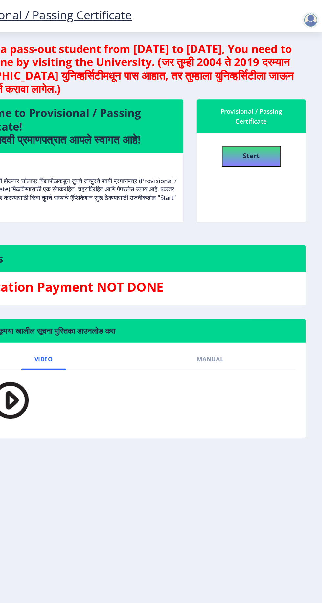
click at [317, 15] on div at bounding box center [313, 15] width 13 height 13
click at [301, 51] on span "Log out" at bounding box center [296, 51] width 42 height 8
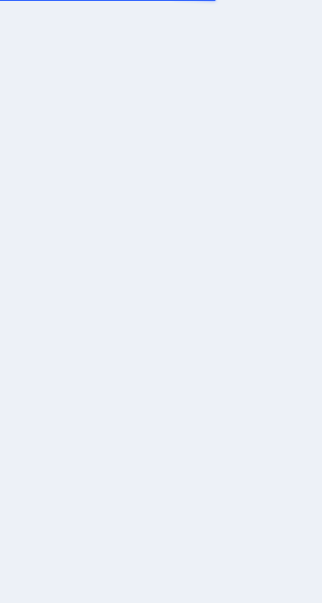
scroll to position [12, 0]
